Goal: Check status: Check status

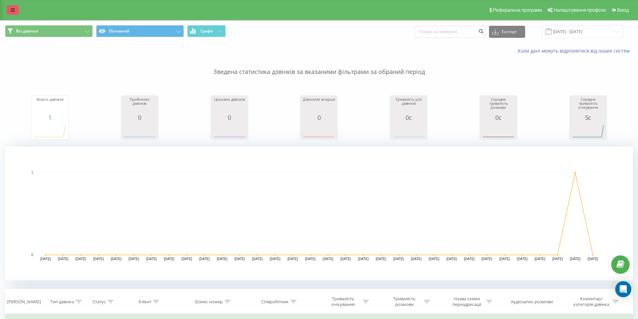
click at [13, 11] on icon at bounding box center [13, 10] width 4 height 5
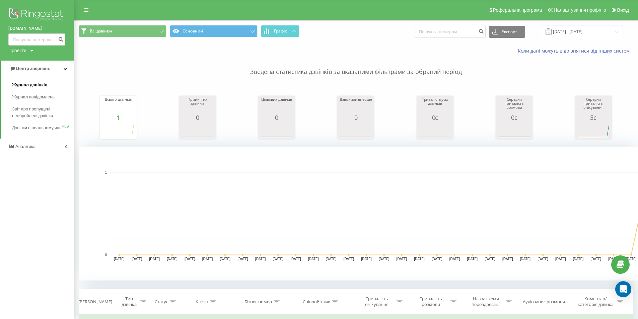
click at [44, 80] on link "Журнал дзвінків" at bounding box center [43, 85] width 62 height 12
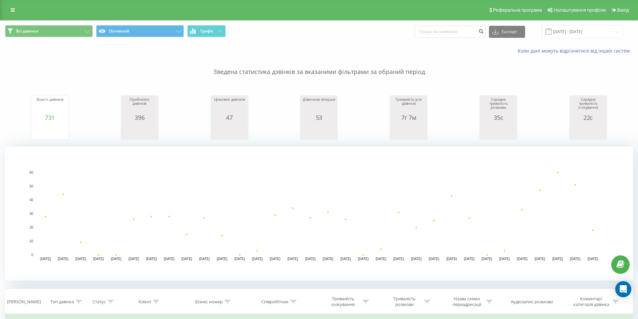
scroll to position [201, 0]
